Goal: Task Accomplishment & Management: Manage account settings

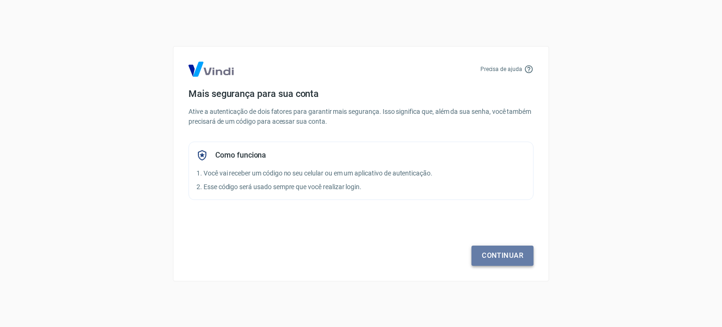
click at [497, 252] on link "Continuar" at bounding box center [503, 255] width 62 height 20
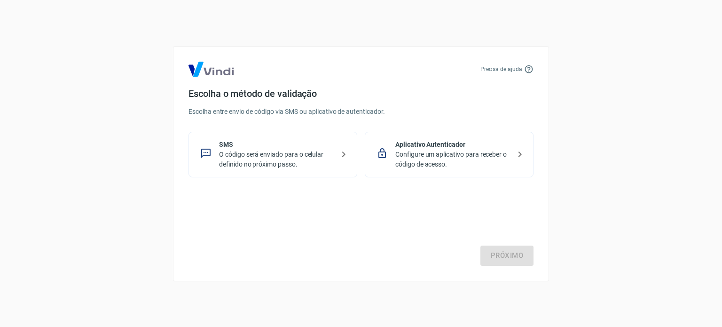
click at [307, 165] on p "O código será enviado para o celular definido no próximo passo." at bounding box center [276, 160] width 115 height 20
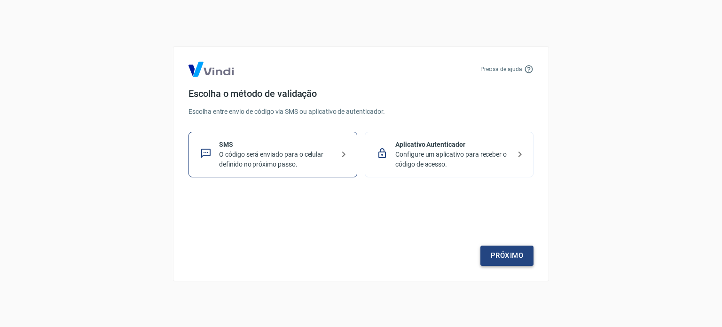
click at [497, 252] on link "Próximo" at bounding box center [507, 255] width 53 height 20
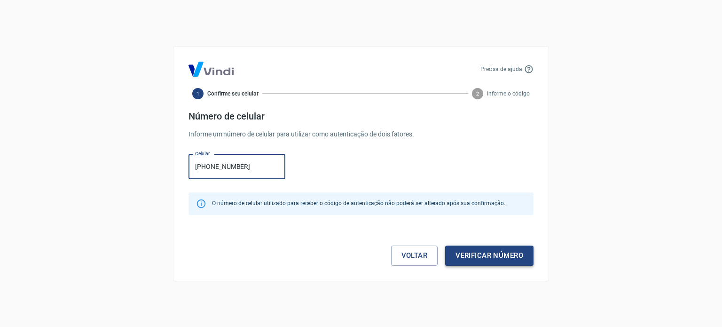
type input "[PHONE_NUMBER]"
click at [514, 259] on button "Verificar número" at bounding box center [489, 255] width 88 height 20
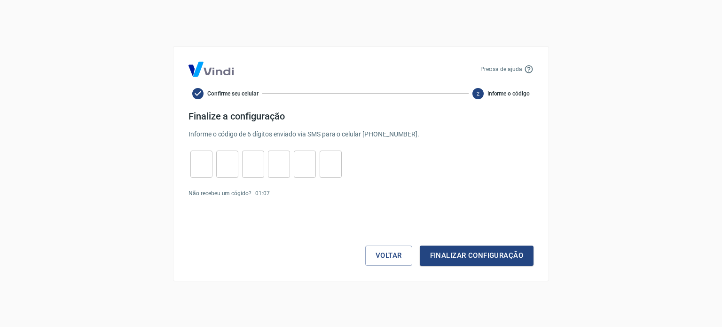
click at [199, 163] on input "tel" at bounding box center [201, 164] width 22 height 20
click at [239, 193] on p "Não recebeu um cógido?" at bounding box center [220, 193] width 63 height 8
click at [290, 195] on link "Enviar novamente" at bounding box center [297, 193] width 46 height 7
click at [399, 251] on button "Voltar" at bounding box center [388, 255] width 47 height 20
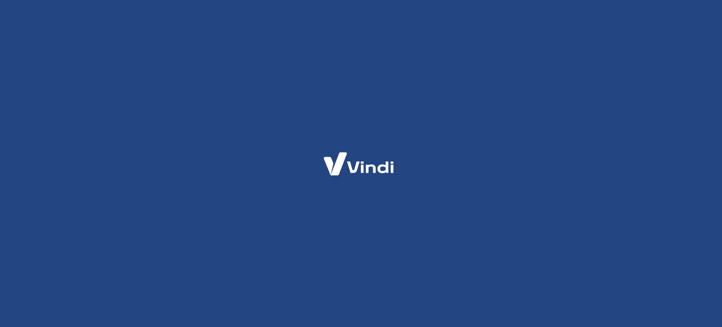
click at [398, 220] on div at bounding box center [361, 163] width 722 height 327
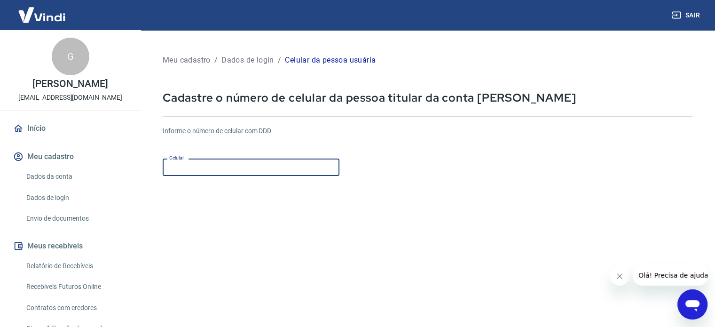
click at [302, 174] on input "Celular" at bounding box center [251, 166] width 177 height 17
type input "(1"
type input "[PHONE_NUMBER]"
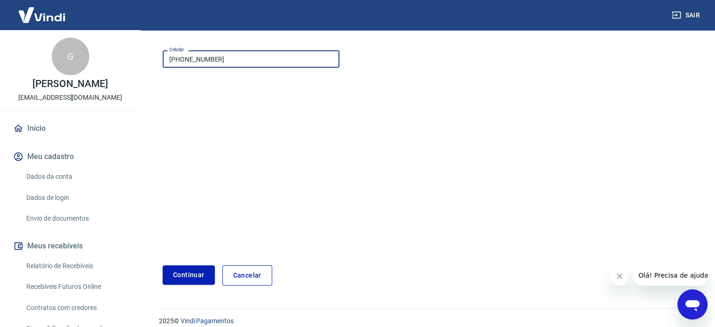
scroll to position [117, 0]
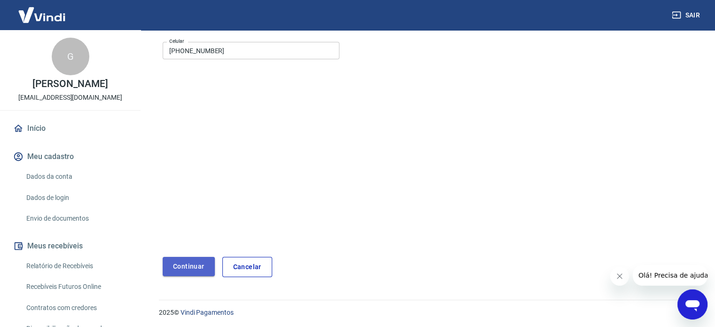
click at [190, 265] on button "Continuar" at bounding box center [189, 266] width 52 height 19
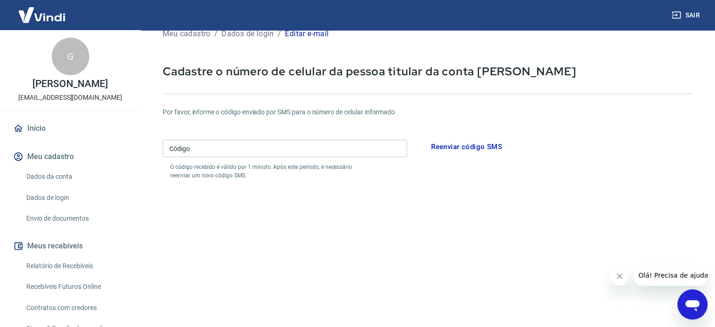
scroll to position [26, 0]
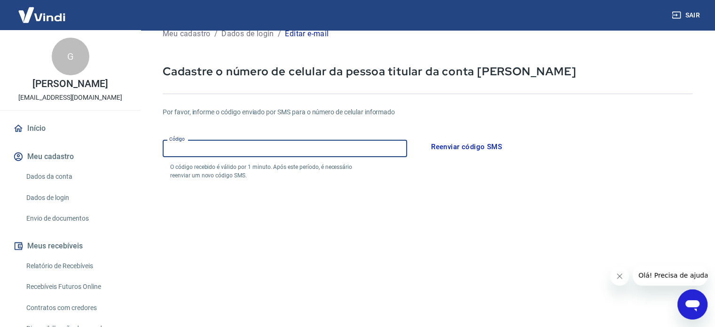
click at [256, 152] on input "Código" at bounding box center [285, 148] width 245 height 17
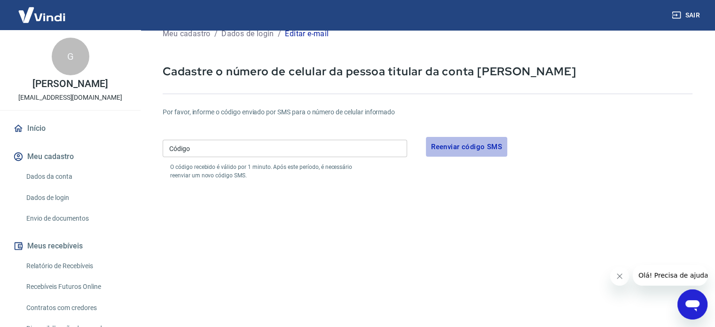
click at [478, 144] on button "Reenviar código SMS" at bounding box center [466, 147] width 81 height 20
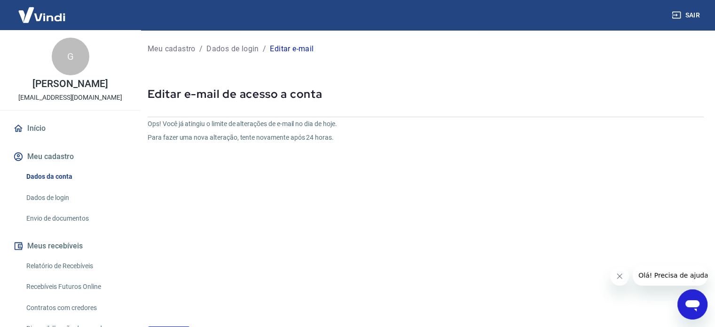
scroll to position [71, 0]
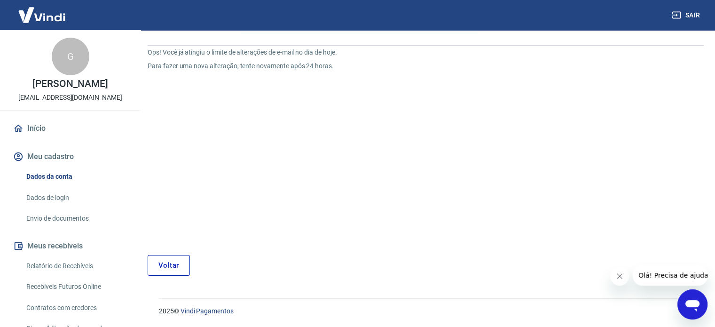
click at [177, 265] on link "Voltar" at bounding box center [169, 265] width 42 height 21
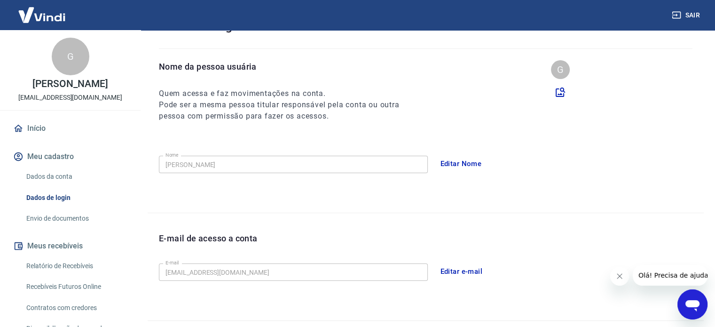
scroll to position [243, 0]
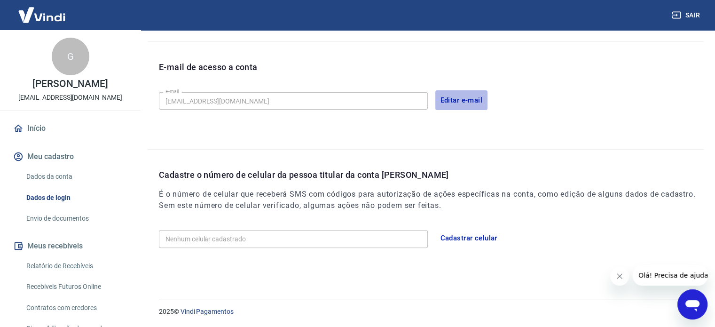
click at [463, 97] on button "Editar e-mail" at bounding box center [461, 100] width 53 height 20
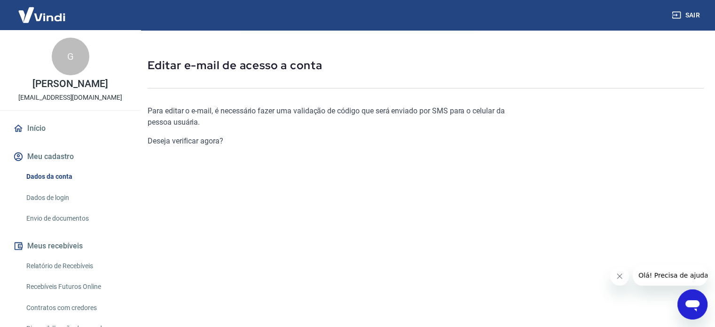
scroll to position [103, 0]
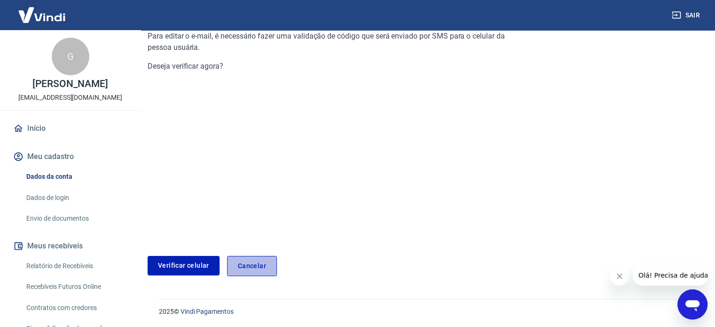
click at [252, 267] on link "Cancelar" at bounding box center [252, 266] width 50 height 20
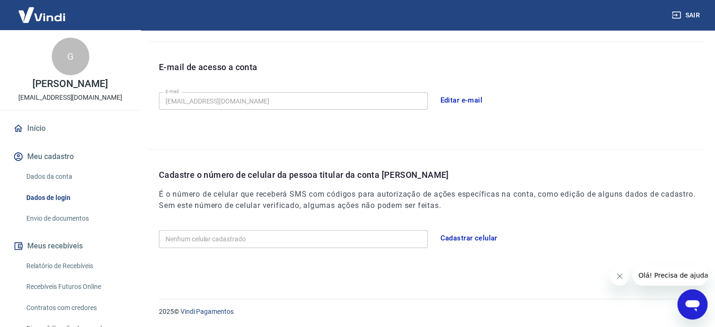
scroll to position [243, 0]
click at [262, 229] on div "Nenhum celular cadastrado Nenhum celular cadastrado Cadastrar celular" at bounding box center [431, 237] width 545 height 23
click at [461, 236] on button "Cadastrar celular" at bounding box center [468, 238] width 67 height 20
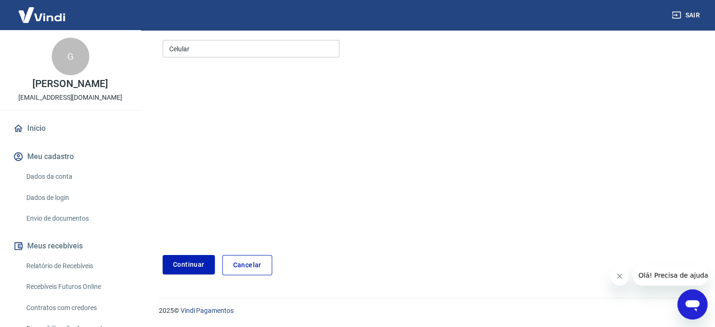
scroll to position [118, 0]
click at [199, 53] on input "Celular" at bounding box center [251, 48] width 177 height 17
type input "(5"
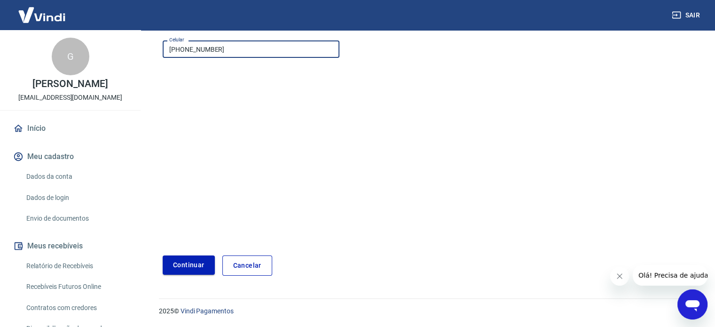
type input "[PHONE_NUMBER]"
click at [201, 263] on button "Continuar" at bounding box center [189, 264] width 52 height 19
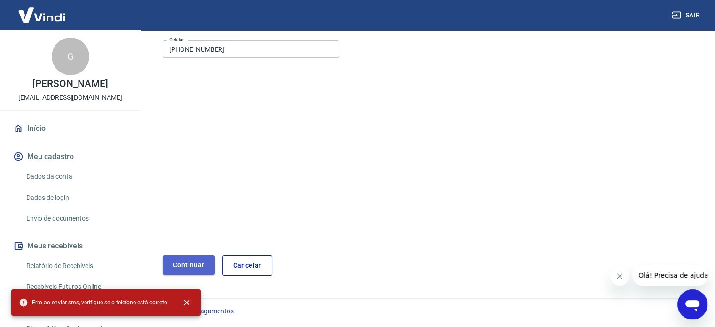
click at [192, 259] on button "Continuar" at bounding box center [189, 264] width 52 height 19
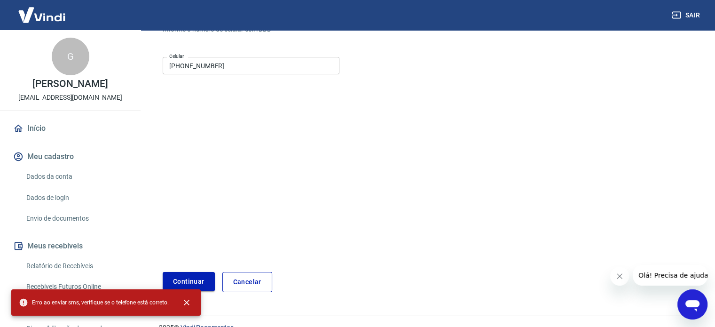
scroll to position [115, 0]
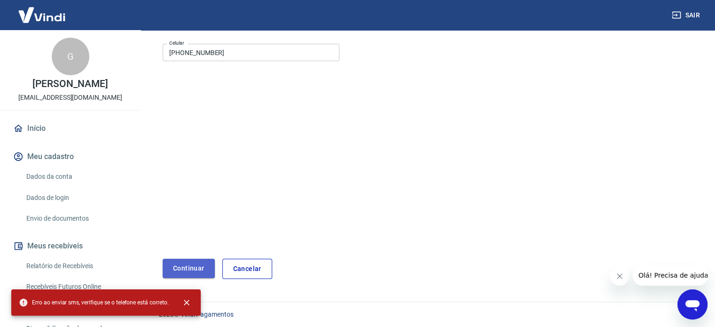
click at [187, 266] on button "Continuar" at bounding box center [189, 268] width 52 height 19
click at [181, 267] on button "Continuar" at bounding box center [189, 268] width 52 height 19
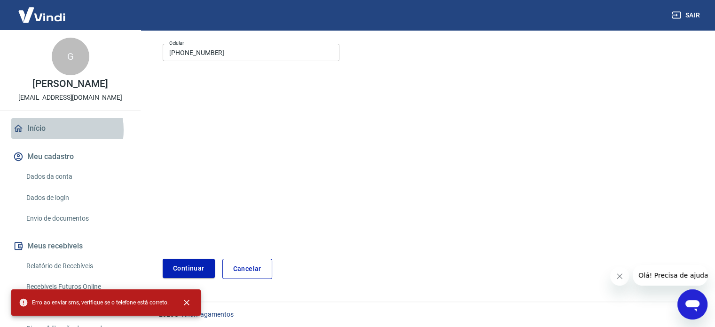
click at [49, 130] on link "Início" at bounding box center [70, 128] width 118 height 21
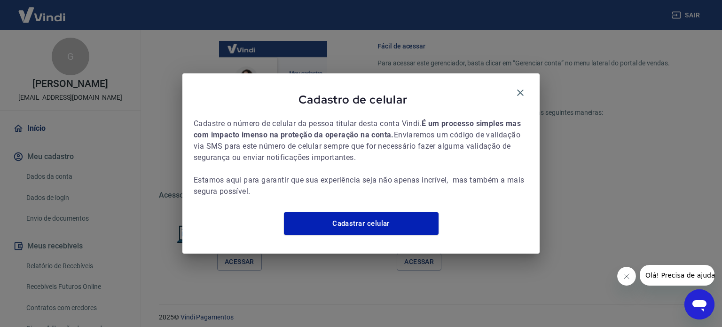
scroll to position [528, 0]
click at [522, 87] on icon "button" at bounding box center [520, 92] width 11 height 11
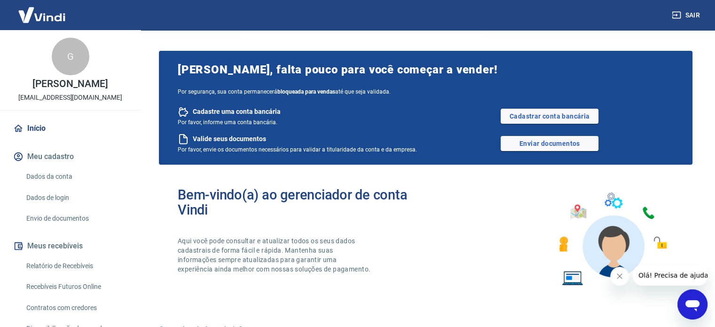
scroll to position [67, 0]
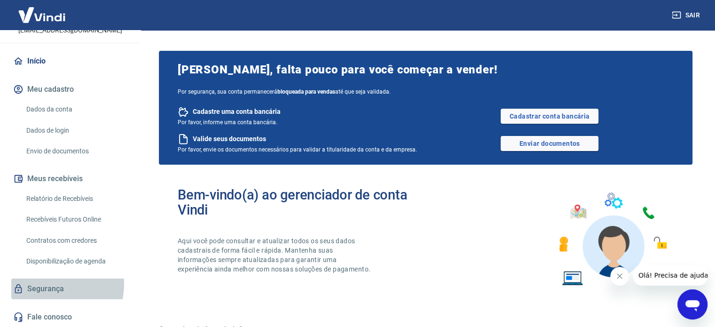
click at [47, 284] on link "Segurança" at bounding box center [70, 288] width 118 height 21
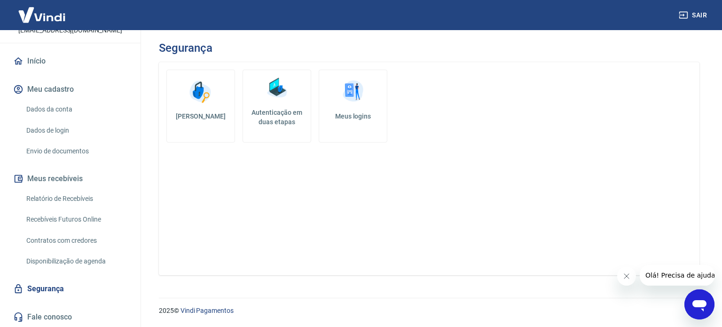
click at [278, 118] on h5 "Autenticação em duas etapas" at bounding box center [277, 117] width 60 height 19
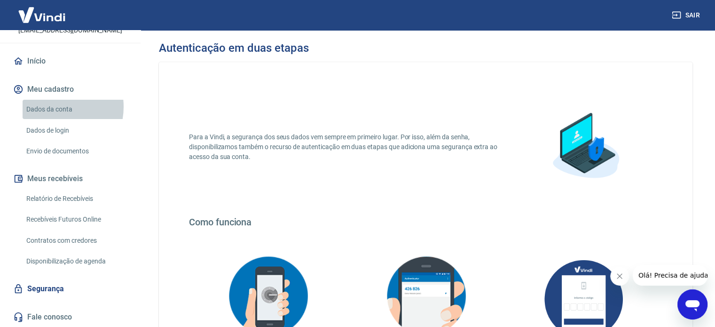
click at [52, 107] on link "Dados da conta" at bounding box center [76, 109] width 107 height 19
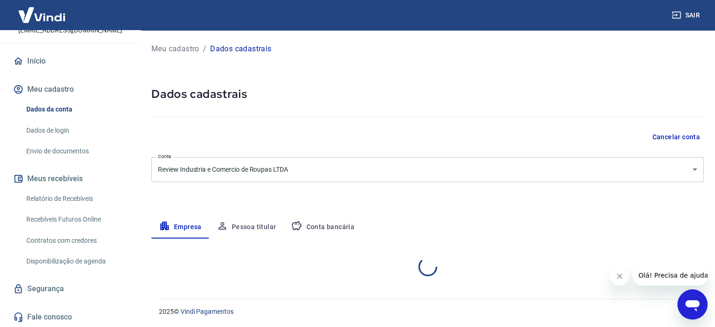
select select "SP"
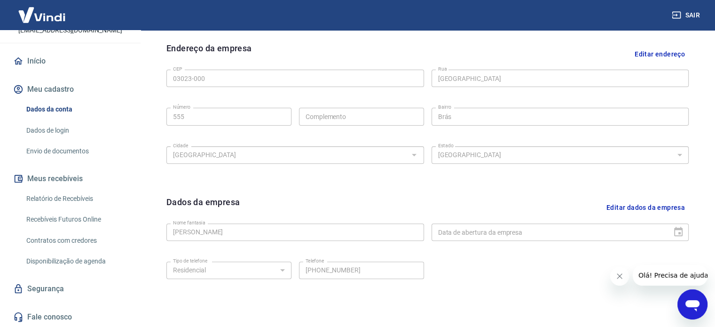
scroll to position [298, 0]
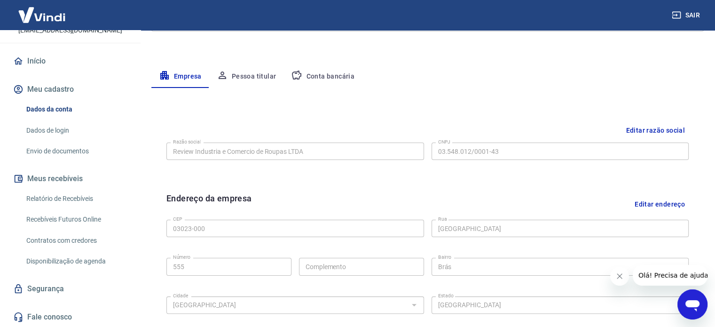
click at [263, 79] on button "Pessoa titular" at bounding box center [246, 76] width 75 height 23
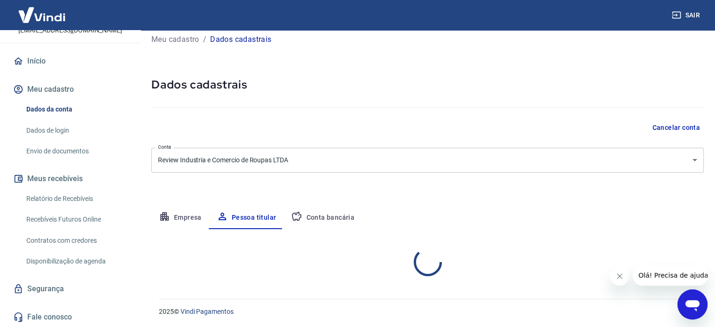
scroll to position [49, 0]
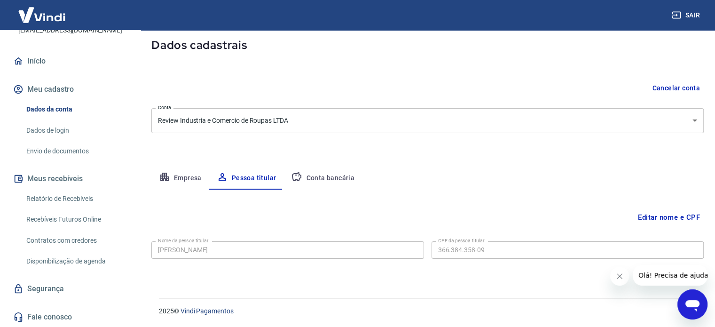
click at [342, 179] on button "Conta bancária" at bounding box center [323, 178] width 79 height 23
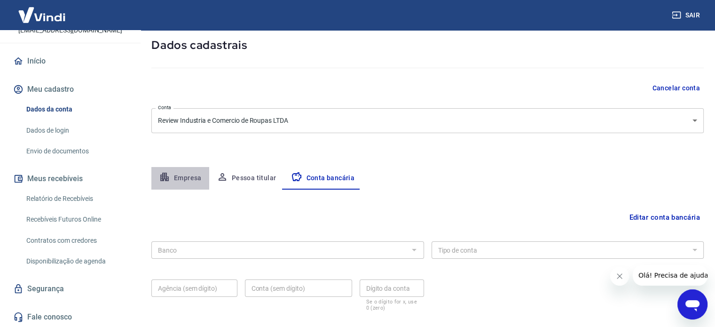
click at [180, 185] on button "Empresa" at bounding box center [180, 178] width 58 height 23
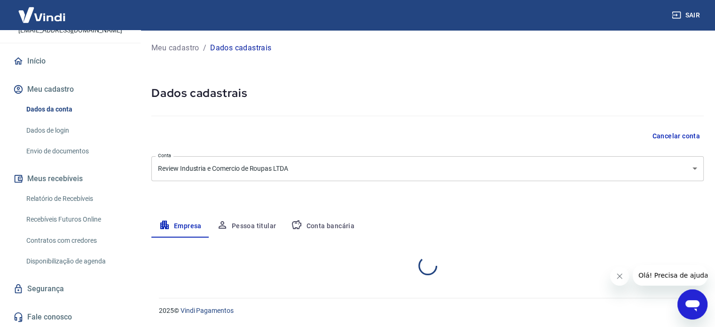
scroll to position [0, 0]
select select "SP"
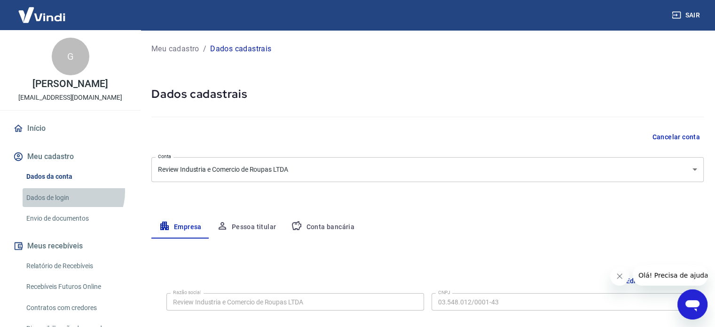
click at [70, 191] on link "Dados de login" at bounding box center [76, 197] width 107 height 19
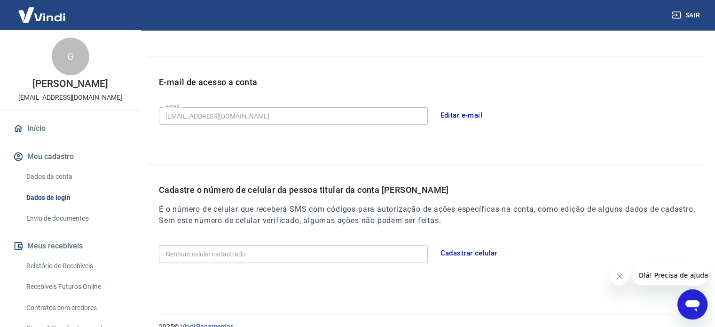
scroll to position [231, 0]
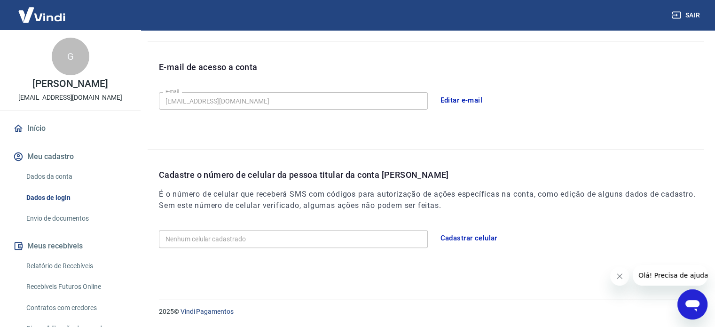
click at [455, 235] on button "Cadastrar celular" at bounding box center [468, 238] width 67 height 20
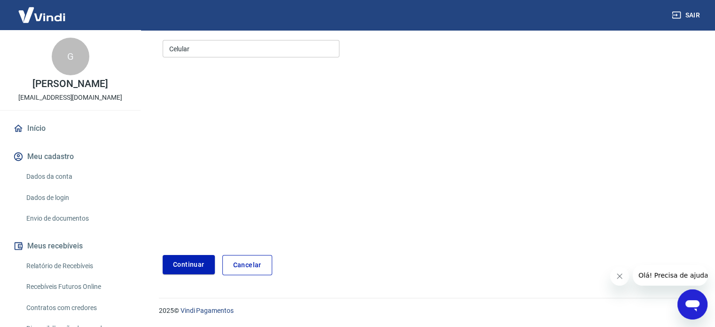
scroll to position [118, 0]
click at [270, 40] on input "Celular" at bounding box center [251, 48] width 177 height 17
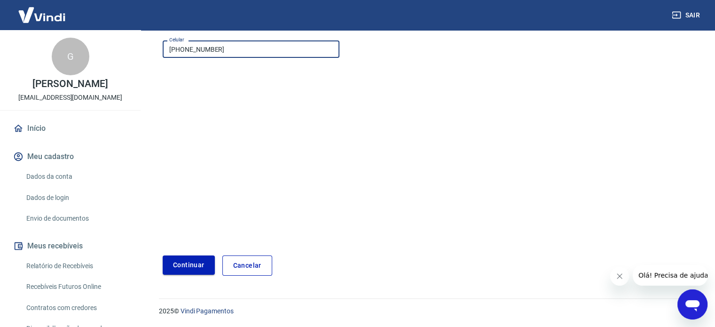
type input "[PHONE_NUMBER]"
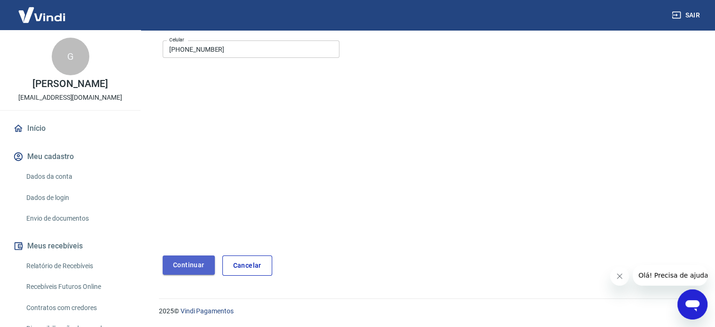
click at [193, 261] on button "Continuar" at bounding box center [189, 264] width 52 height 19
